Goal: Learn about a topic: Learn about a topic

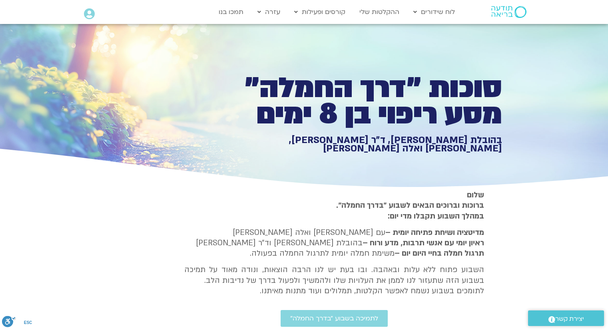
scroll to position [1741, 0]
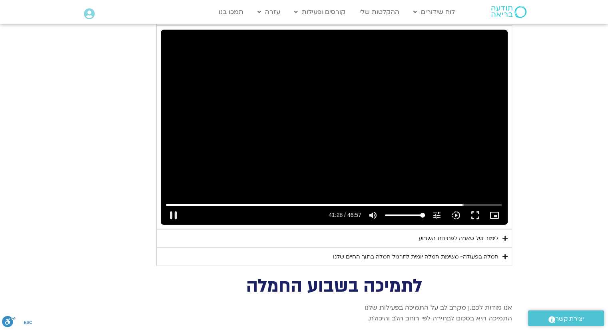
type input "992.52"
type input "2488.835471"
type input "992.52"
type input "2488.96759"
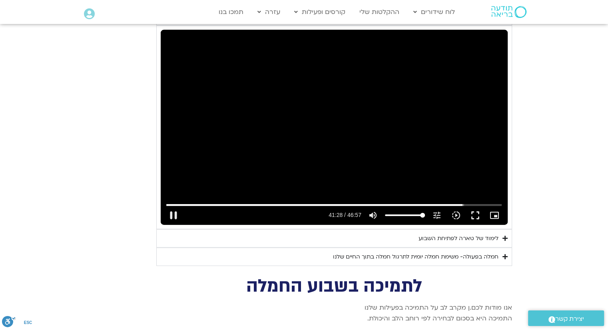
type input "992.52"
type input "2489.193763"
type input "992.52"
type input "2489.226489"
type input "992.52"
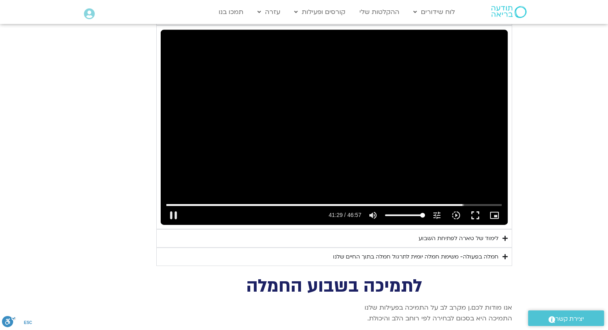
type input "2489.358559"
type input "992.52"
type input "2489.488108"
type input "992.52"
type input "2489.620273"
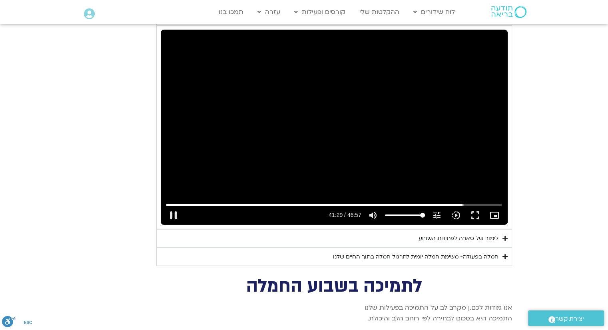
type input "992.52"
type input "2489.751675"
type input "992.52"
type input "2489.888954"
type input "992.52"
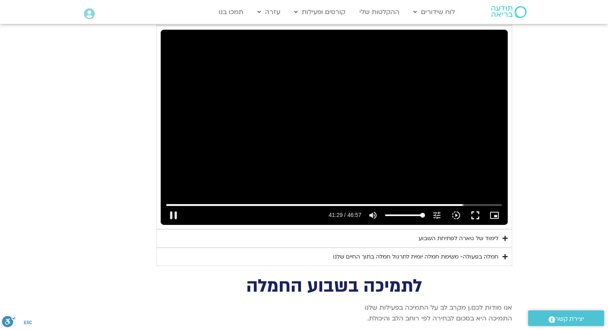
type input "2490.018277"
type input "992.52"
type input "2490.153311"
type input "992.52"
type input "2490.285749"
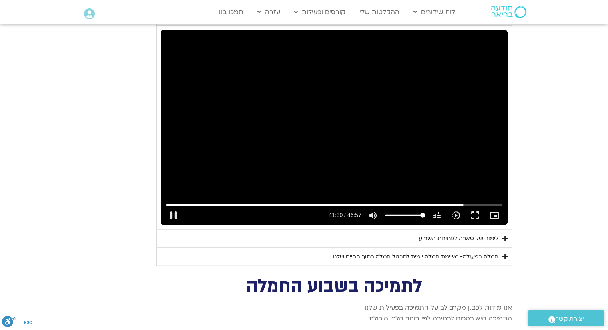
type input "992.52"
type input "2490.419237"
type input "992.52"
type input "2490.545983"
type input "992.52"
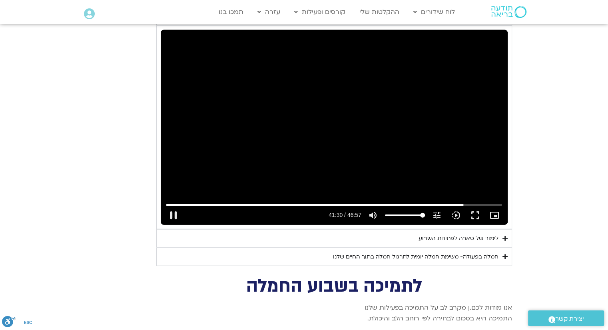
type input "2490.676167"
type input "992.52"
type input "2490.803817"
type input "992.52"
type input "2490.940063"
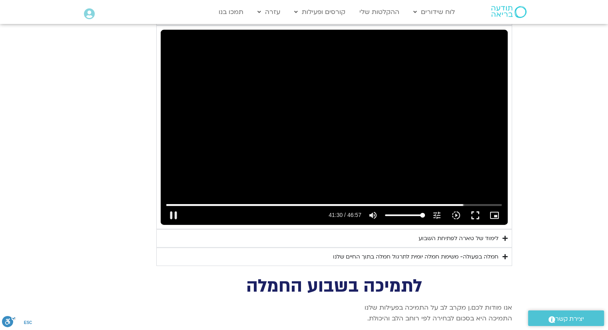
type input "992.52"
type input "2491.071069"
type input "992.52"
type input "2491.203102"
type input "992.52"
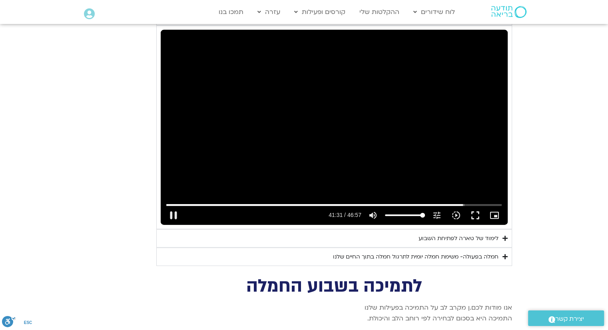
type input "2491.334581"
type input "992.52"
type input "2491.464825"
type input "992.52"
type input "2491.595902"
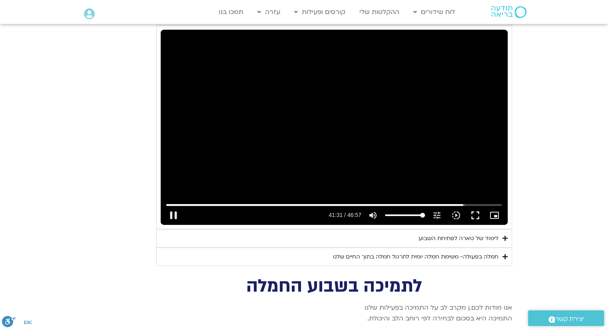
type input "992.52"
type input "2491.726128"
type input "992.52"
type input "2491.857535"
type input "992.52"
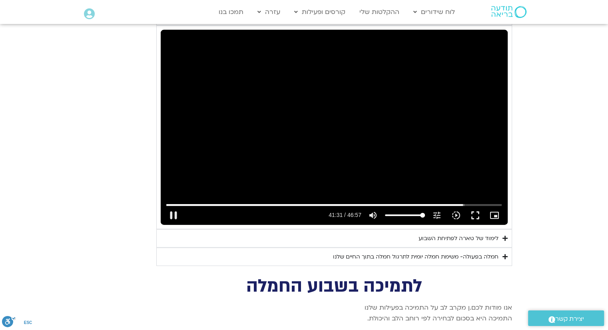
type input "2491.989494"
type input "992.52"
type input "2492.118534"
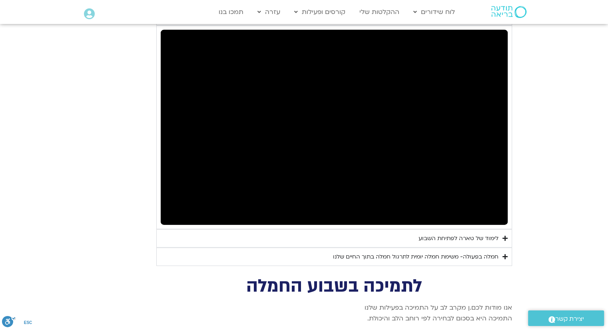
click at [195, 208] on div "Accordion. Open links with Enter or Space, close with Escape, and navigate with…" at bounding box center [255, 215] width 144 height 19
type input "992.52"
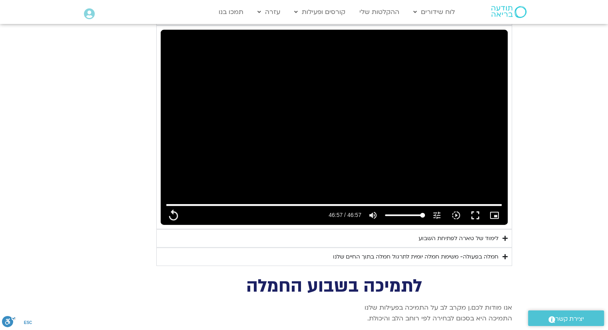
type input "2817.733333"
type input "992.52"
type input "2817.733333"
type input "992.52"
type input "2817.733333"
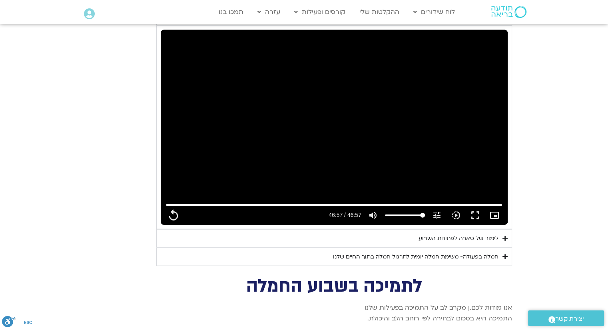
type input "992.52"
type input "2817.733333"
type input "992.52"
type input "2817.733333"
type input "992.52"
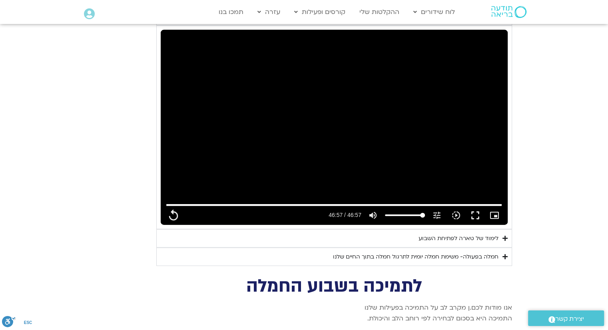
type input "2817.733333"
type input "992.52"
type input "2817.733333"
type input "992.52"
type input "2817.733333"
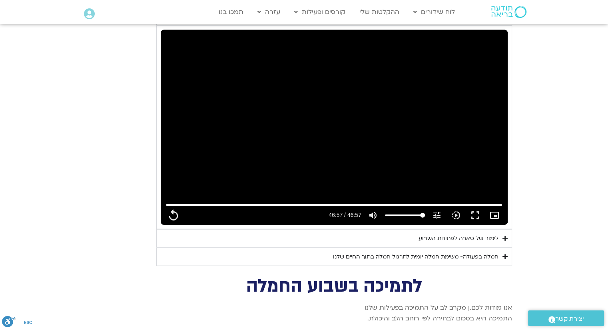
type input "992.52"
type input "2817.733333"
type input "992.52"
type input "2817.733333"
type input "992.52"
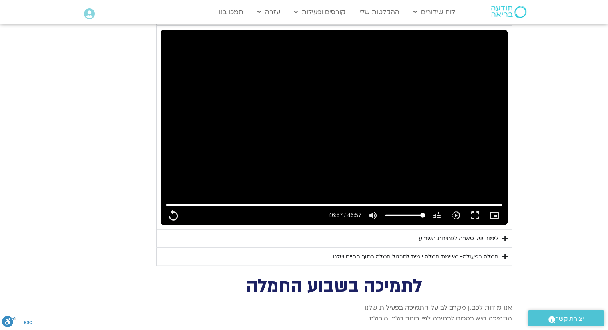
type input "2817.733333"
type input "992.52"
type input "2817.733333"
type input "992.52"
type input "2817.733333"
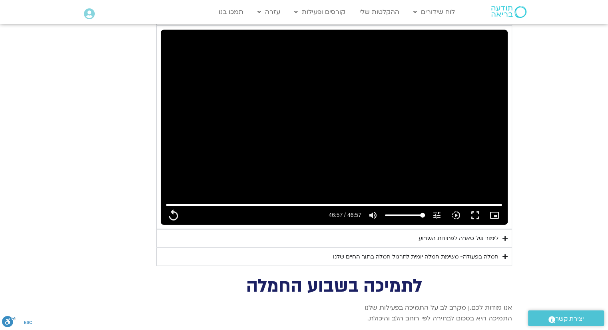
type input "992.52"
type input "2817.733333"
type input "992.52"
type input "2817.733333"
type input "992.52"
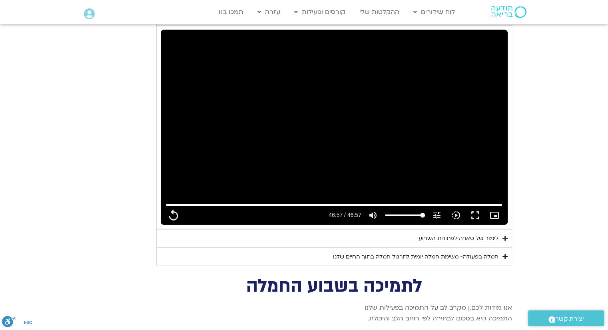
type input "2817.733333"
type input "992.52"
type input "2817.733333"
type input "992.52"
type input "2817.733333"
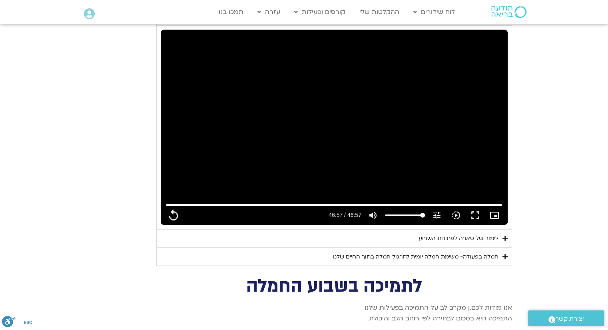
type input "992.52"
type input "2817.733333"
type input "992.52"
type input "2817.733333"
type input "992.52"
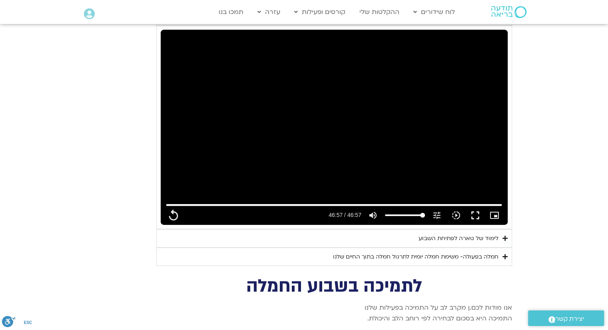
type input "2817.733333"
type input "992.52"
type input "2817.733333"
type input "992.52"
type input "2817.733333"
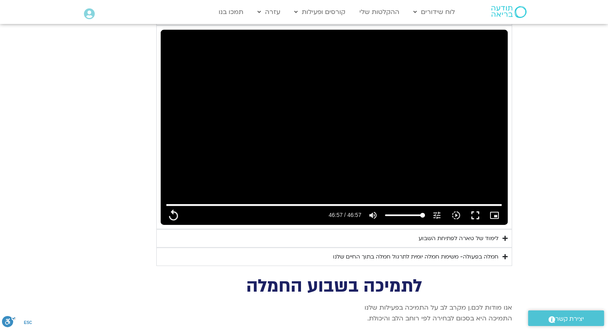
type input "992.52"
type input "2817.733333"
type input "992.52"
type input "2817.733333"
type input "992.52"
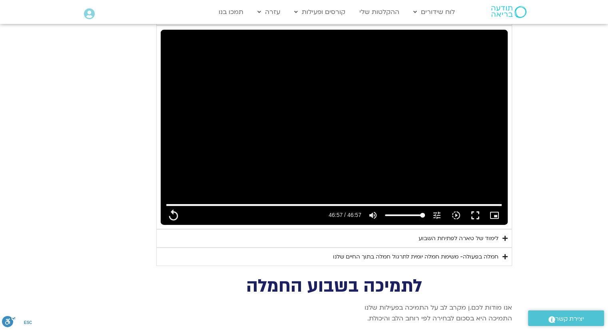
type input "2817.733333"
type input "992.52"
type input "2817.733333"
type input "992.52"
type input "2817.733333"
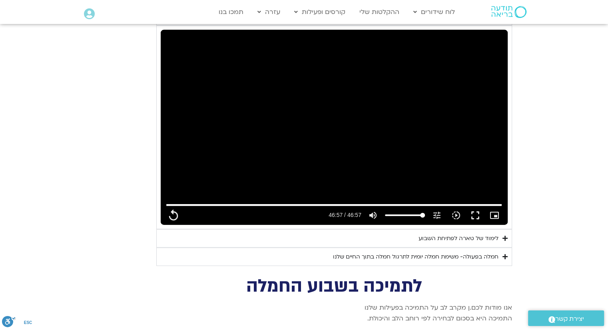
type input "992.52"
type input "2817.733333"
type input "992.52"
type input "2817.733333"
type input "992.52"
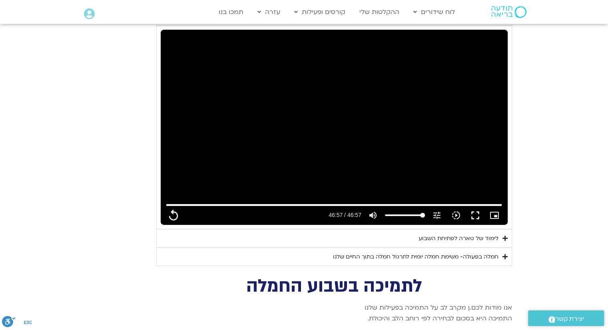
type input "2817.733333"
type input "992.52"
type input "2817.733333"
type input "992.52"
type input "2817.733333"
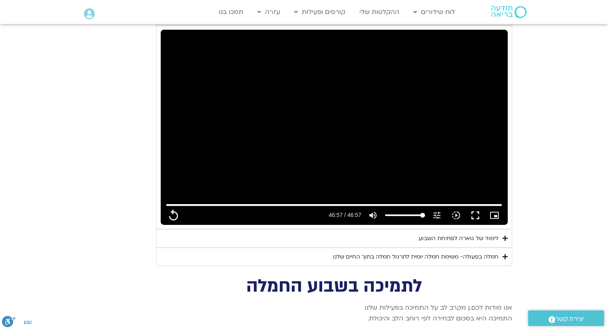
type input "992.52"
type input "2817.733333"
type input "992.52"
type input "2817.733333"
type input "992.52"
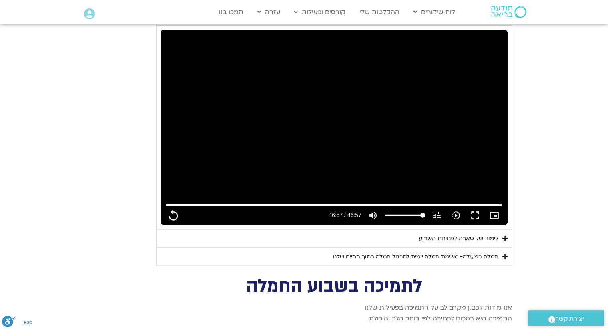
type input "2817.733333"
type input "992.52"
type input "2817.733333"
type input "992.52"
type input "2817.733333"
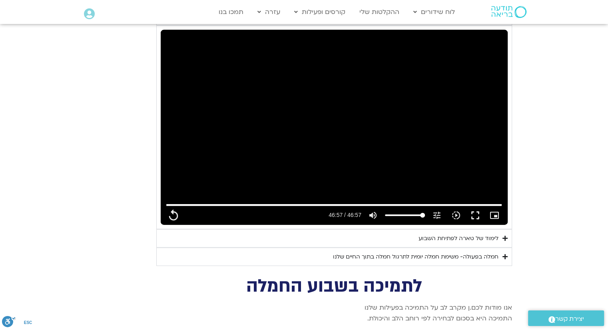
type input "992.52"
type input "2817.733333"
type input "992.52"
type input "2817.733333"
type input "992.52"
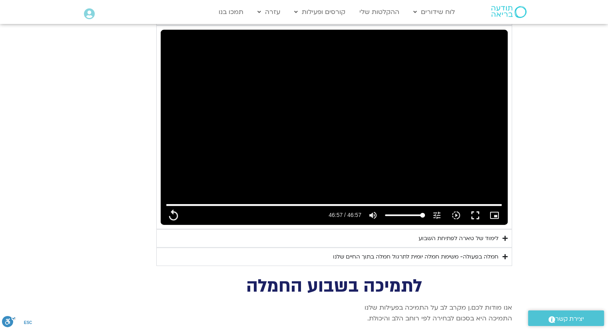
type input "2817.733333"
type input "992.52"
type input "2817.733333"
type input "992.52"
type input "2817.733333"
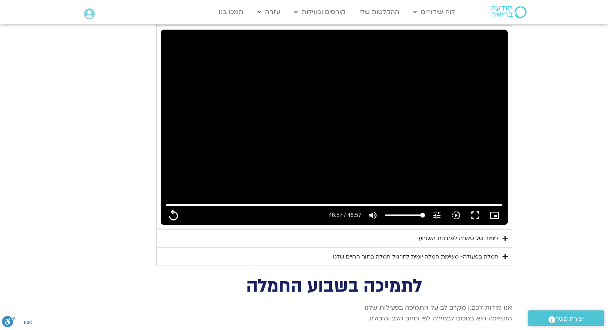
type input "992.52"
type input "2817.733333"
type input "992.52"
type input "2817.733333"
type input "992.52"
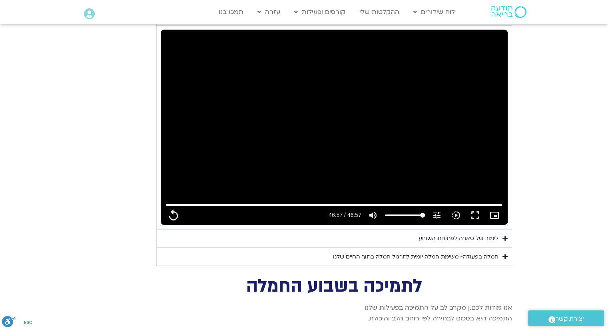
type input "2817.733333"
type input "992.52"
type input "2817.733333"
type input "992.52"
type input "2817.733333"
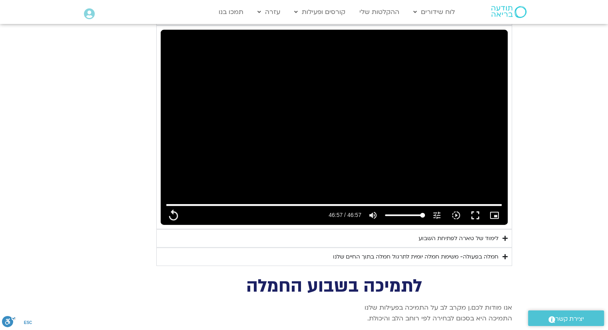
type input "992.52"
type input "2817.733333"
type input "992.52"
type input "2817.733333"
type input "992.52"
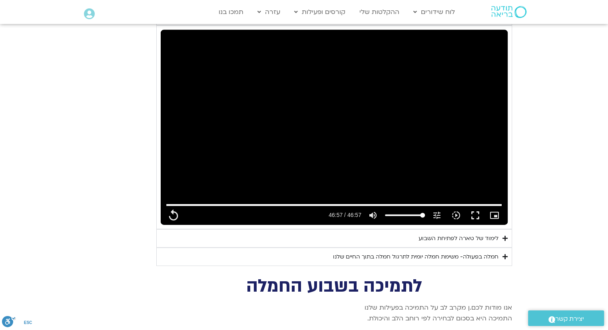
type input "2817.733333"
type input "992.52"
type input "2817.733333"
type input "992.52"
type input "2817.733333"
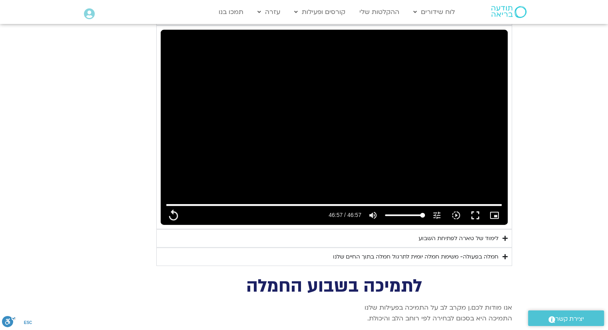
type input "992.52"
type input "2817.733333"
click at [449, 252] on div "חמלה בפעולה- משימת חמלה יומית לתרגול חמלה בתוך החיים שלנו" at bounding box center [416, 257] width 166 height 10
type input "992.52"
type input "2817.733333"
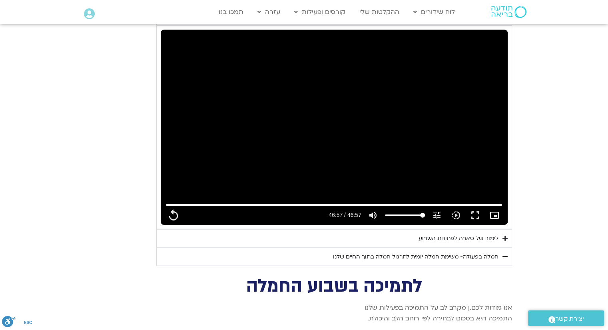
type input "992.52"
type input "2817.733333"
type input "992.52"
type input "2817.733333"
type input "992.52"
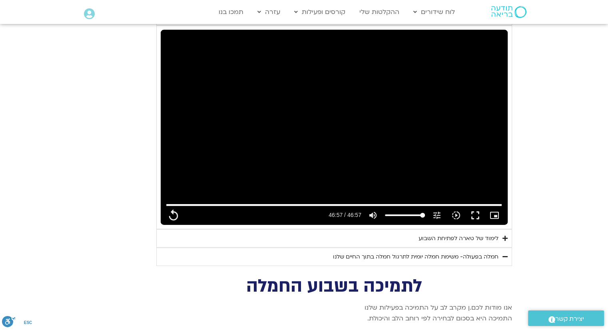
type input "2817.733333"
type input "992.52"
type input "2817.733333"
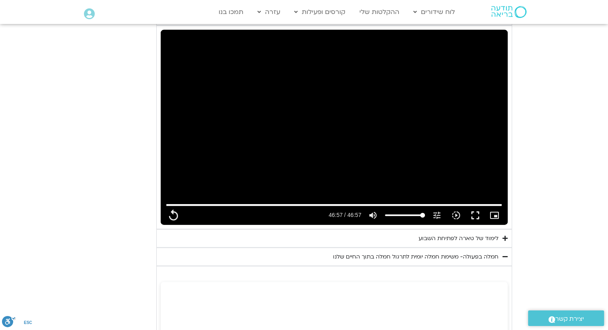
type input "992.52"
type input "2817.733333"
type input "992.52"
type input "2817.733333"
type input "992.52"
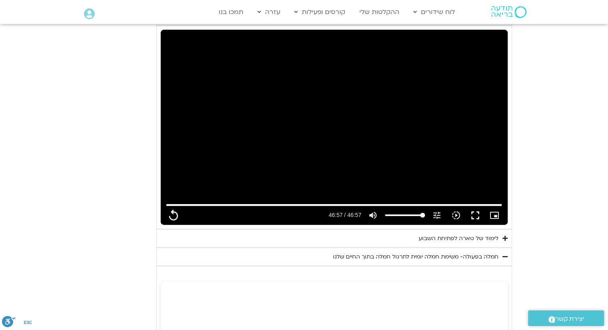
type input "2817.733333"
type input "992.52"
type input "2817.733333"
click at [449, 252] on div "חמלה בפעולה- משימת חמלה יומית לתרגול חמלה בתוך החיים שלנו" at bounding box center [416, 257] width 166 height 10
type input "992.52"
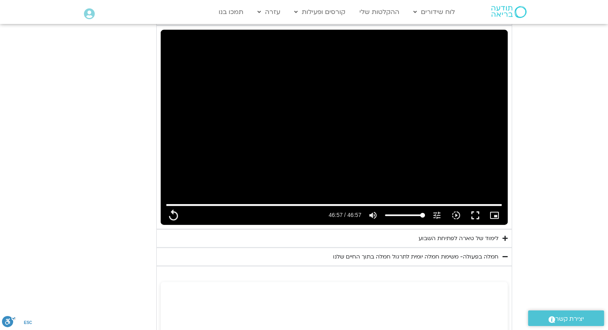
type input "2817.733333"
type input "992.52"
type input "2817.733333"
type input "992.52"
type input "2817.733333"
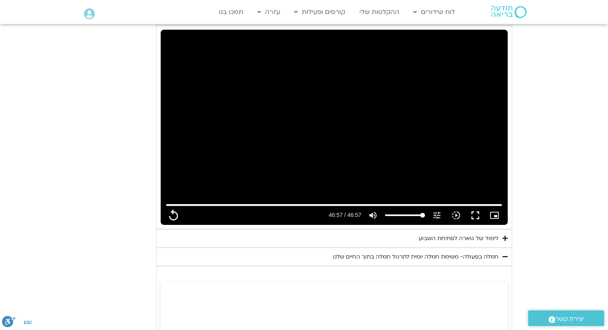
type input "992.52"
type input "2817.733333"
type input "992.52"
type input "2817.733333"
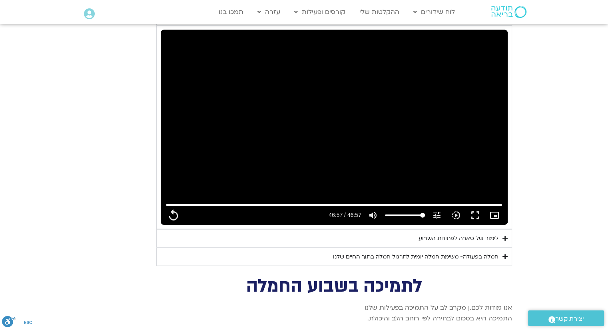
type input "992.52"
type input "2817.733333"
type input "992.52"
type input "2817.733333"
type input "992.52"
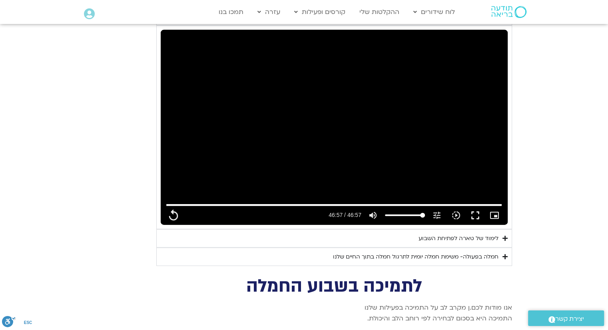
type input "2817.733333"
type input "992.52"
type input "2817.733333"
type input "992.52"
type input "2817.733333"
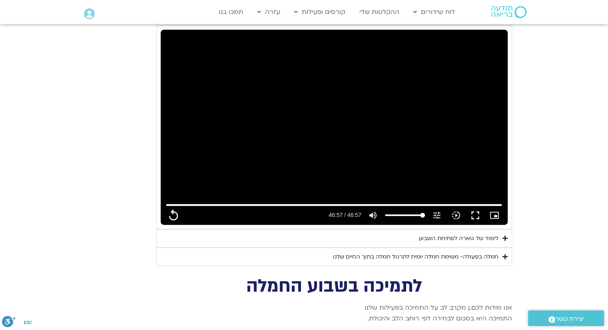
type input "992.52"
type input "2817.733333"
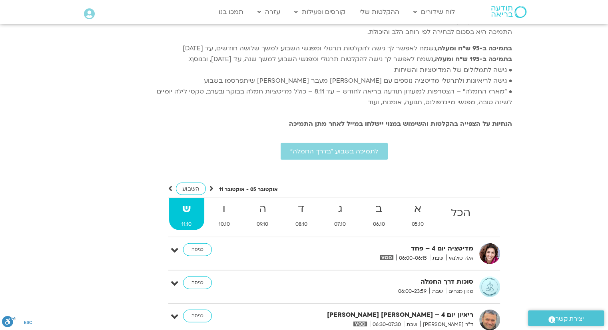
scroll to position [2029, 0]
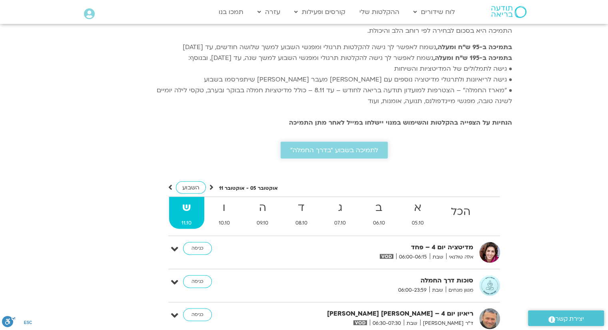
click at [338, 147] on span "לתמיכה בשבוע ״בדרך החמלה״" at bounding box center [334, 150] width 88 height 7
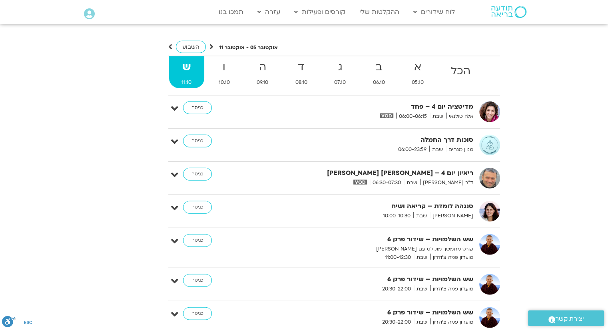
scroll to position [1982, 0]
